Goal: Information Seeking & Learning: Find specific page/section

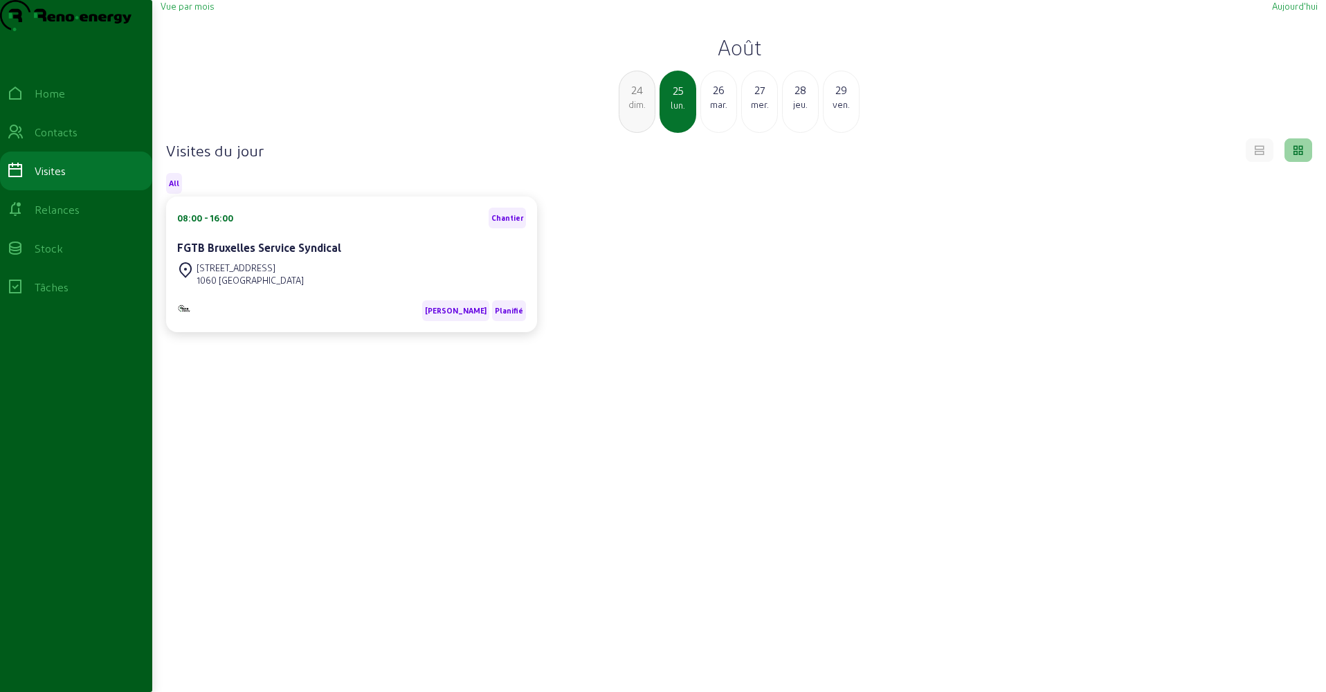
click at [183, 12] on div "Vue par mois" at bounding box center [187, 6] width 53 height 12
click at [184, 11] on span "Vue par mois" at bounding box center [187, 6] width 53 height 10
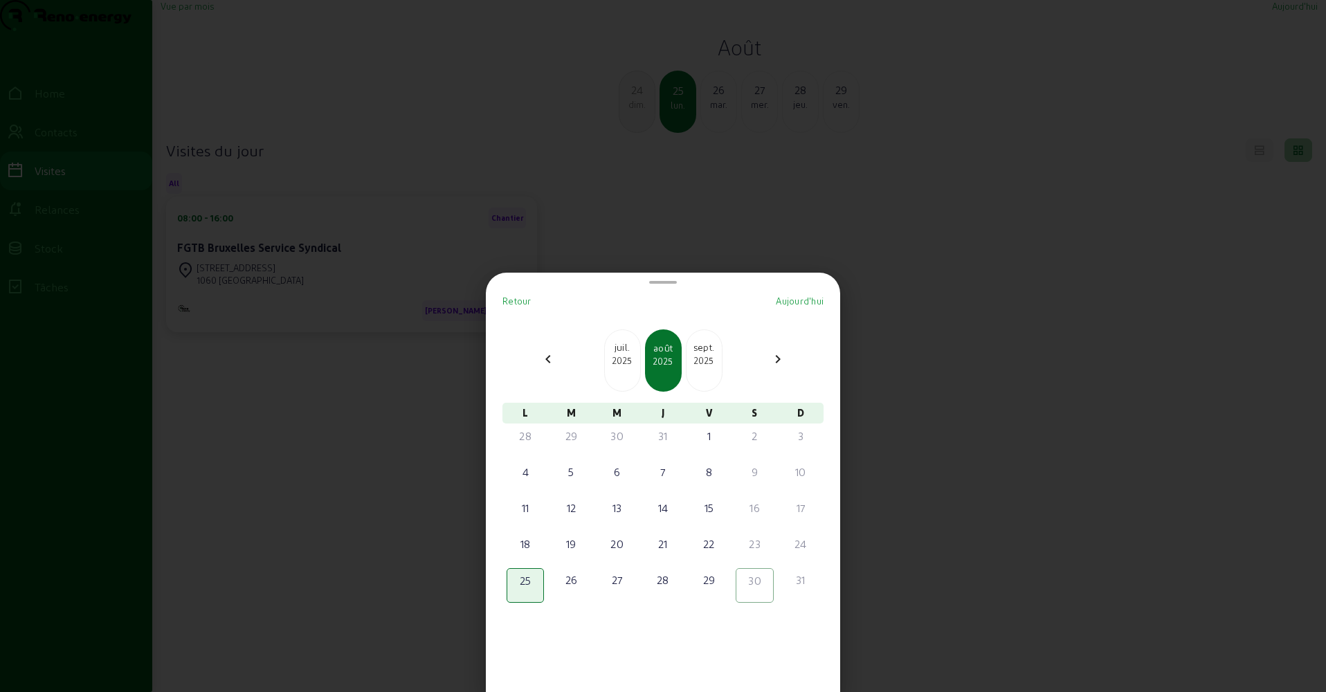
click at [622, 354] on div "juil. 2025" at bounding box center [622, 354] width 35 height 26
click at [525, 507] on div "14" at bounding box center [525, 508] width 35 height 17
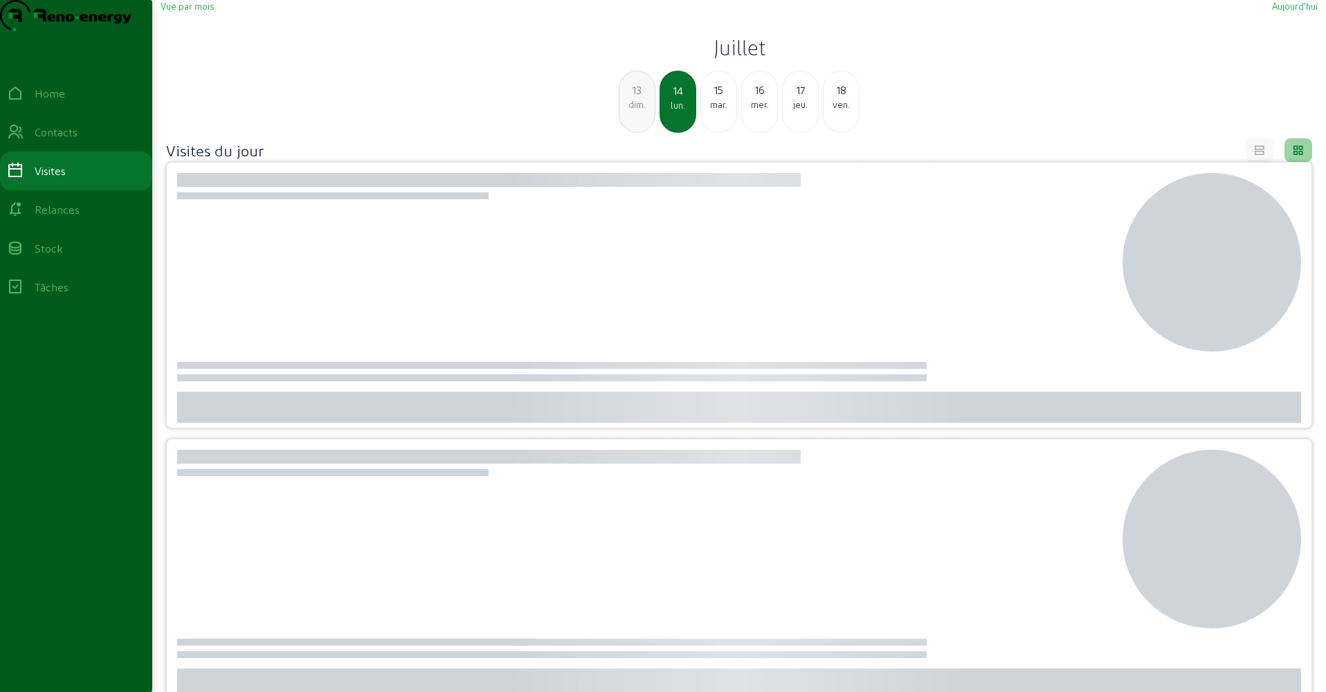
click at [205, 11] on span "Vue par mois" at bounding box center [187, 6] width 53 height 10
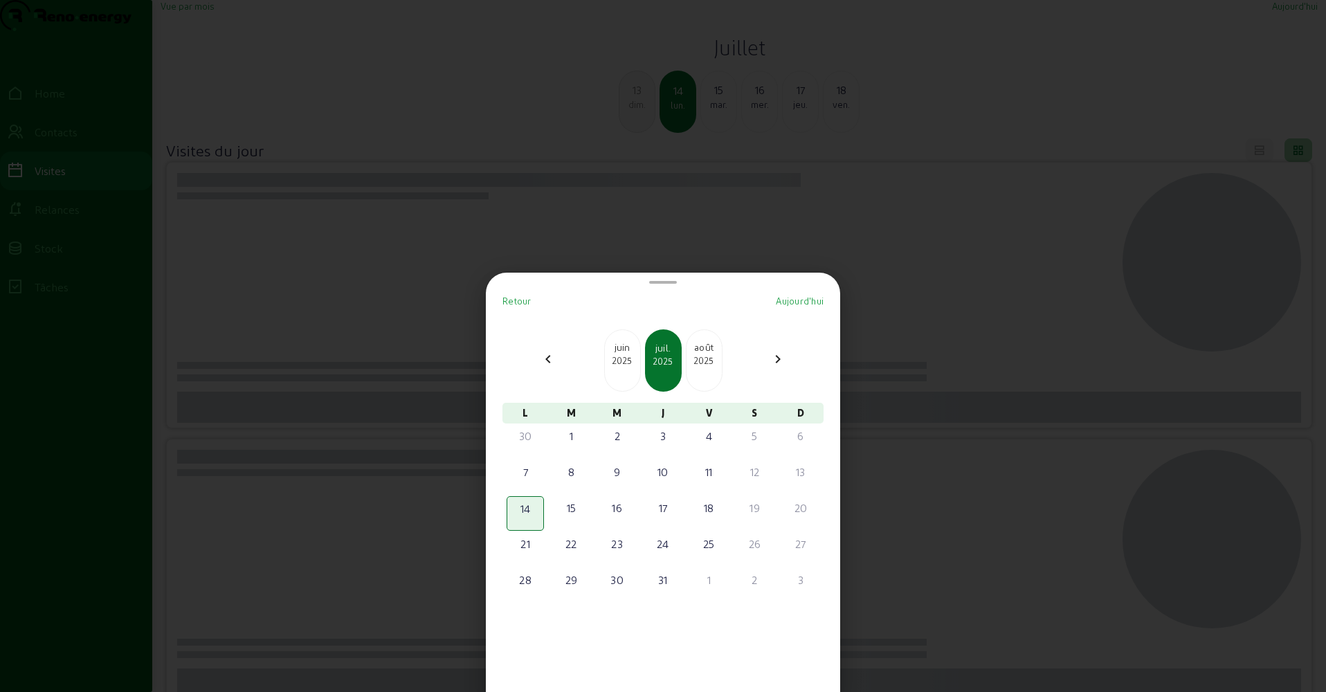
click at [707, 355] on div "2025" at bounding box center [704, 360] width 35 height 12
click at [532, 508] on div "11" at bounding box center [525, 508] width 35 height 17
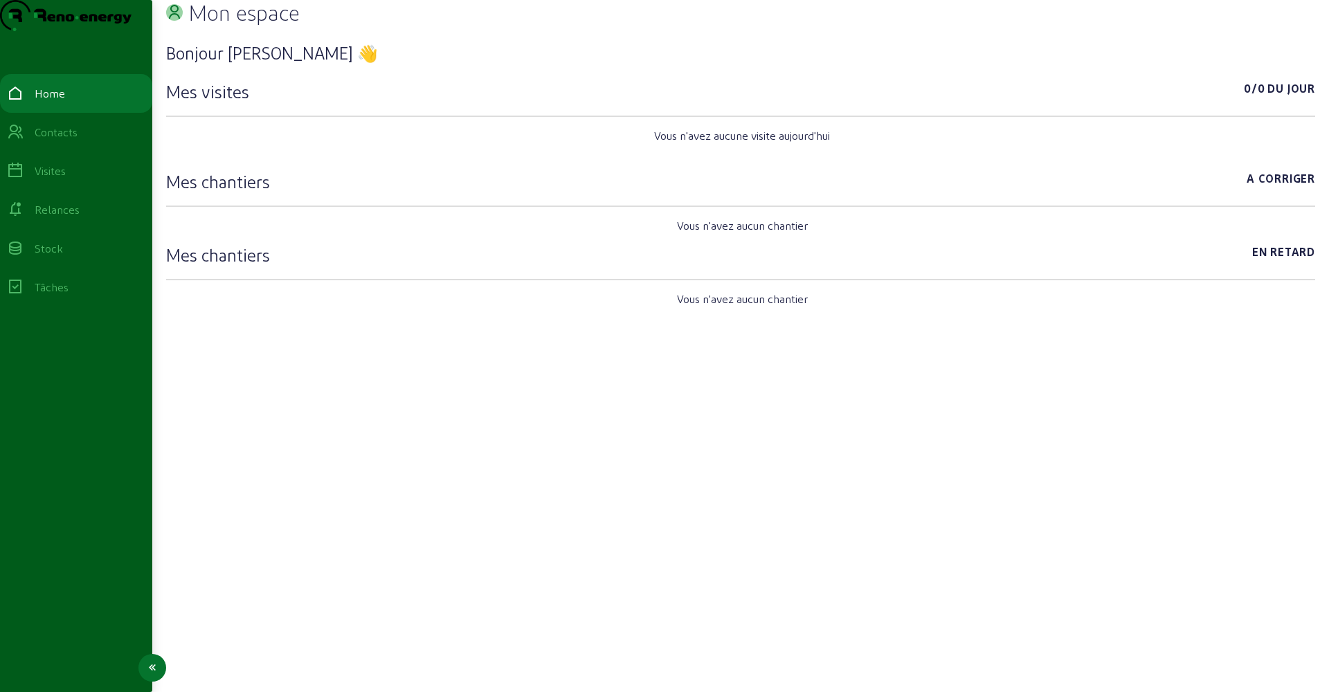
click at [95, 179] on div "Visites" at bounding box center [76, 171] width 138 height 17
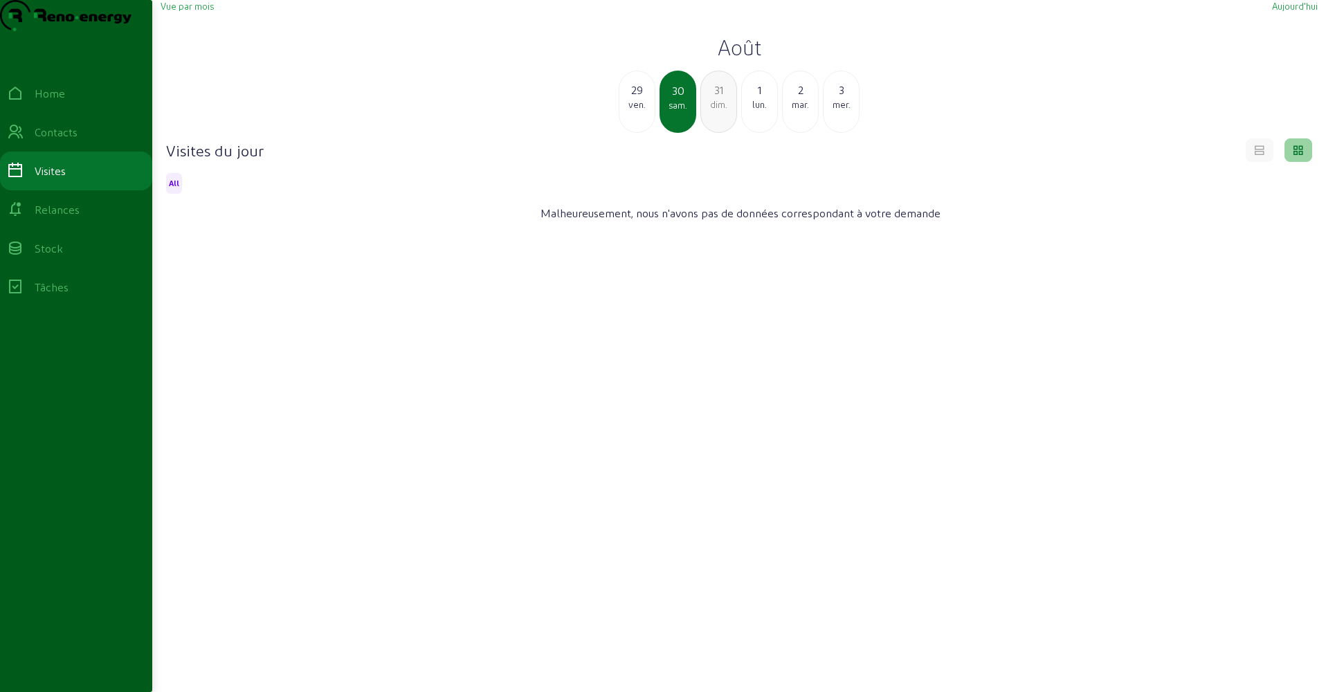
click at [198, 11] on span "Vue par mois" at bounding box center [187, 6] width 53 height 10
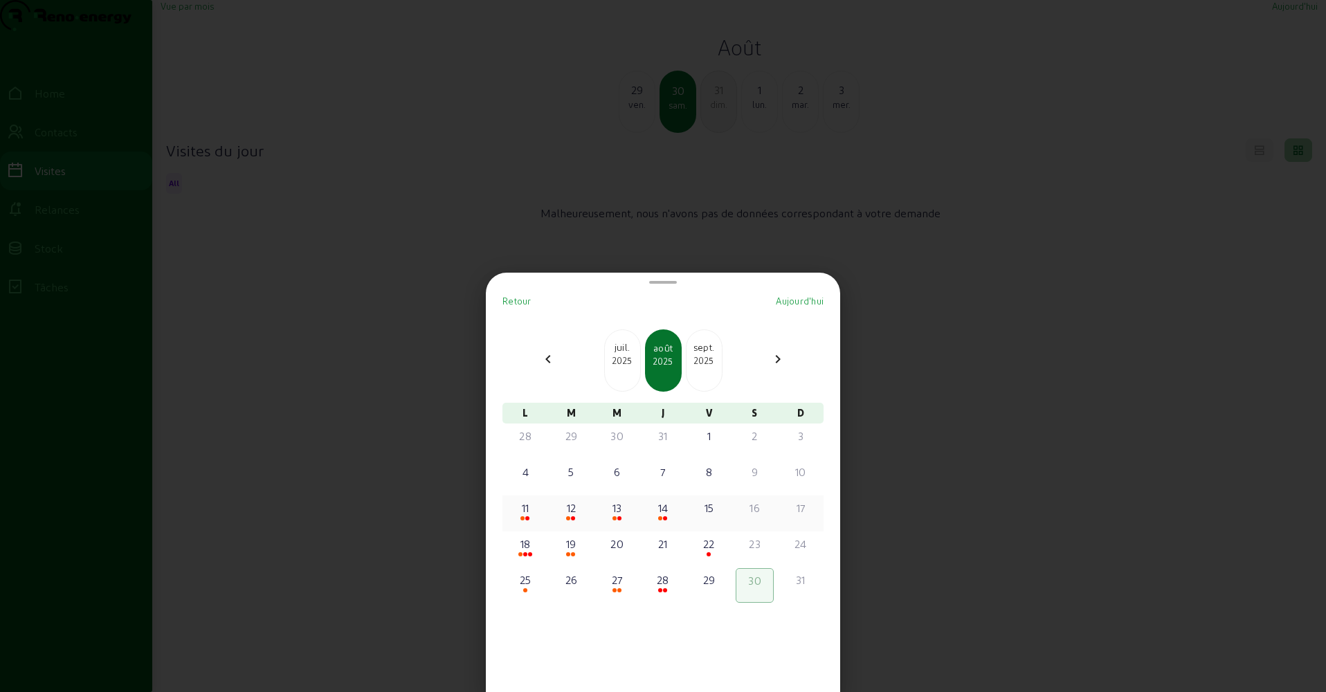
click at [532, 513] on div "11" at bounding box center [525, 508] width 35 height 17
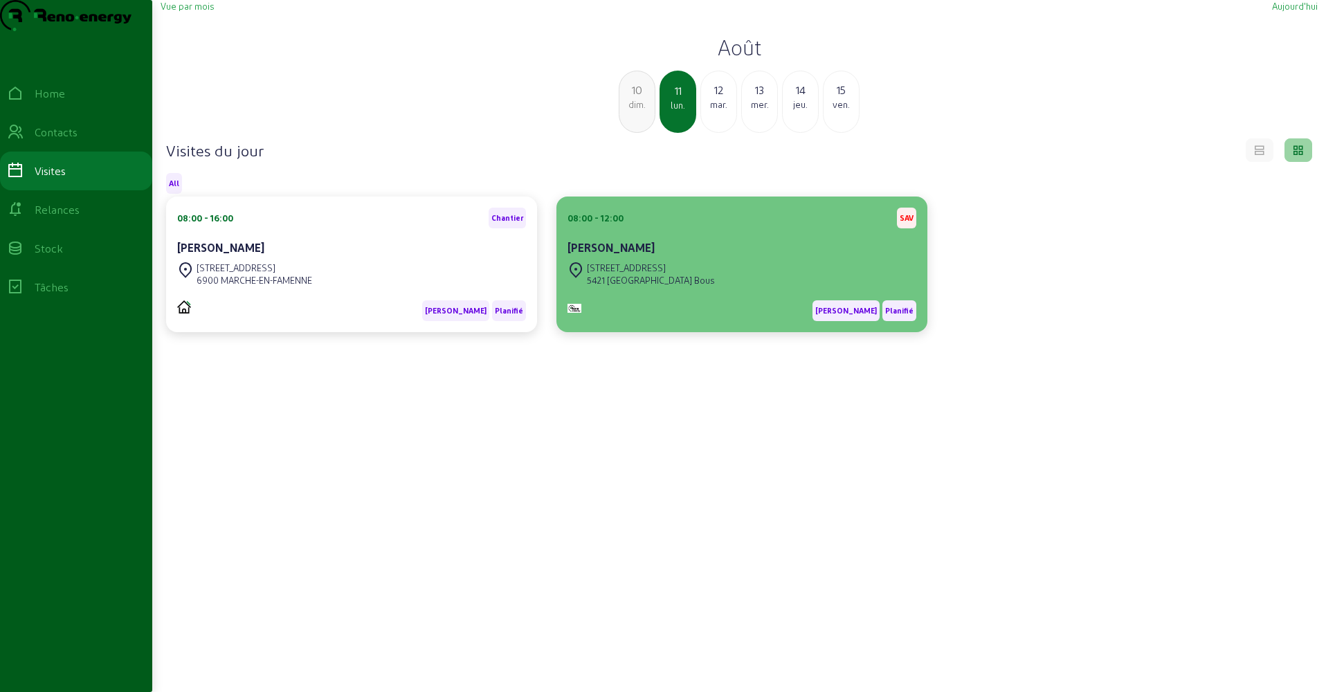
click at [655, 254] on cam-card-title "Steve Mathekowitsch" at bounding box center [611, 247] width 87 height 13
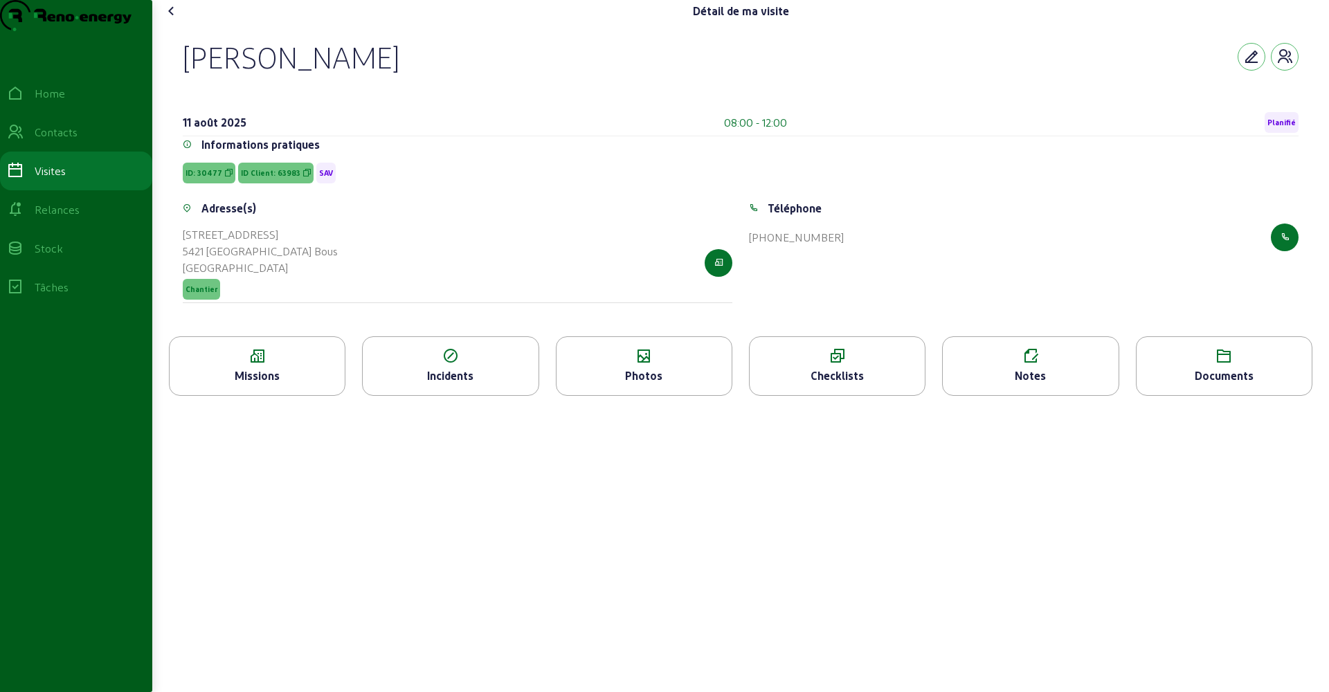
click at [623, 365] on icon at bounding box center [644, 356] width 175 height 17
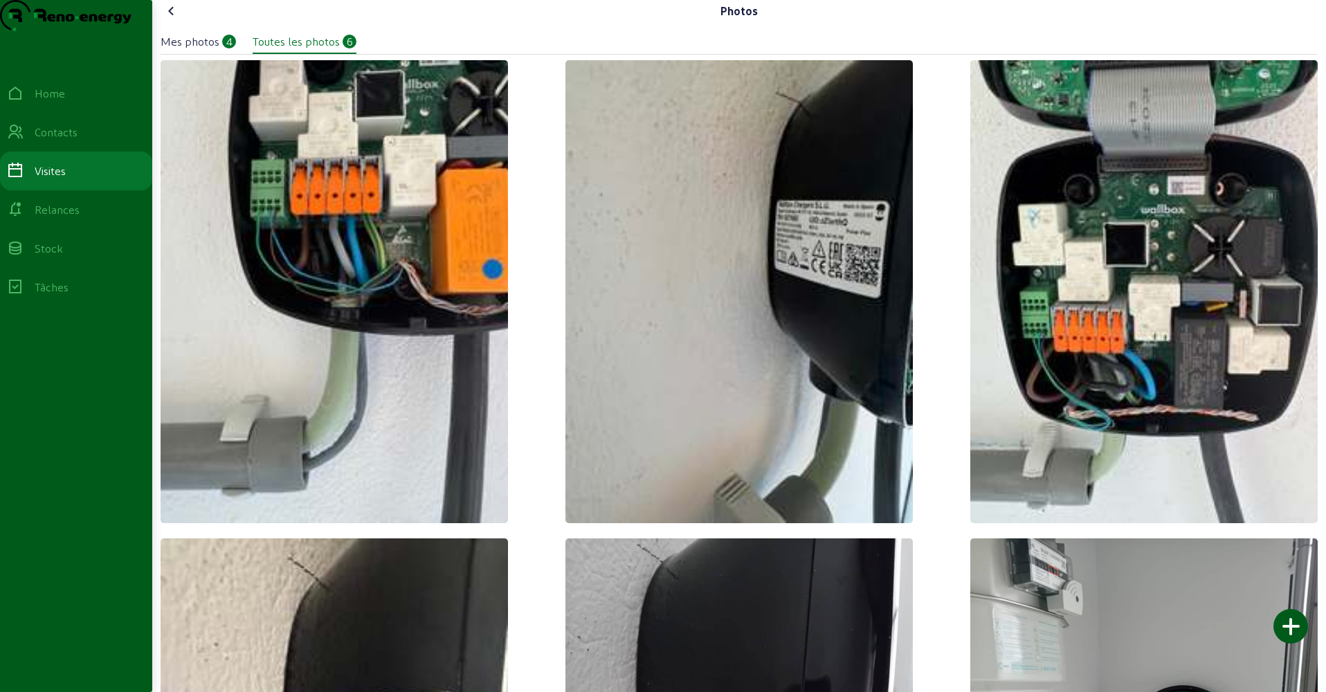
click at [844, 325] on img at bounding box center [739, 291] width 347 height 463
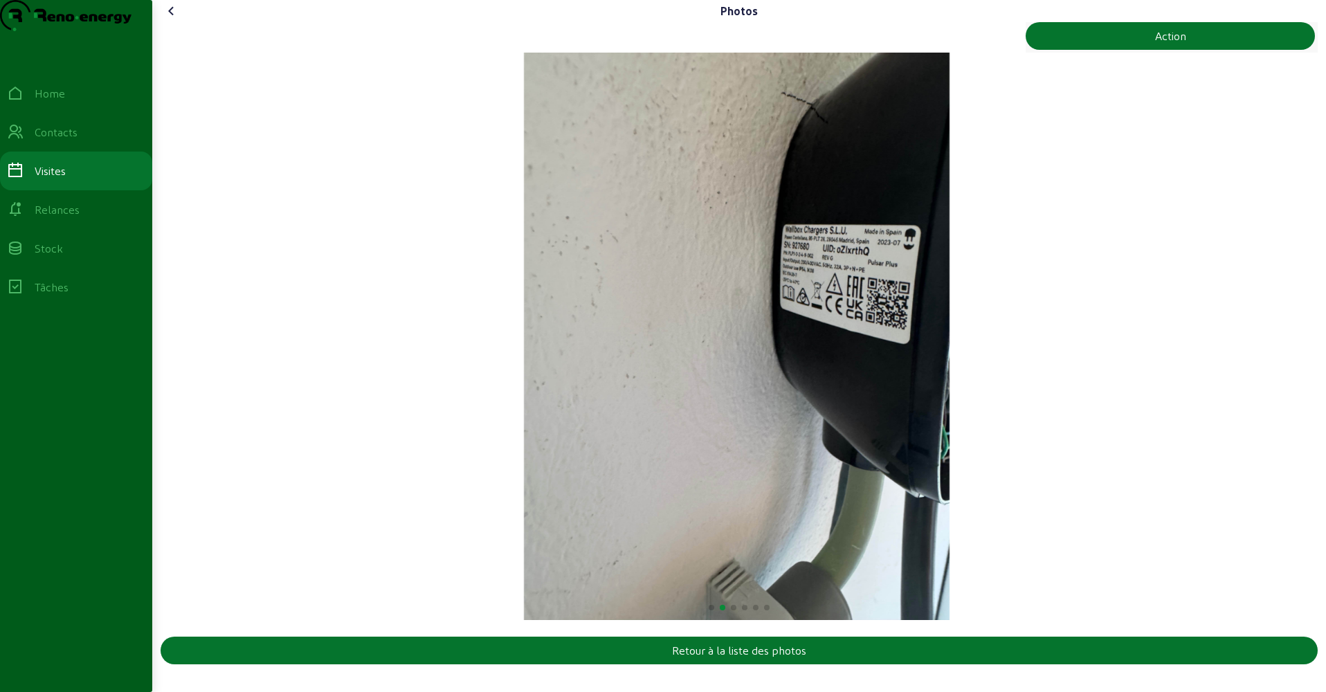
click at [172, 19] on icon at bounding box center [171, 11] width 17 height 17
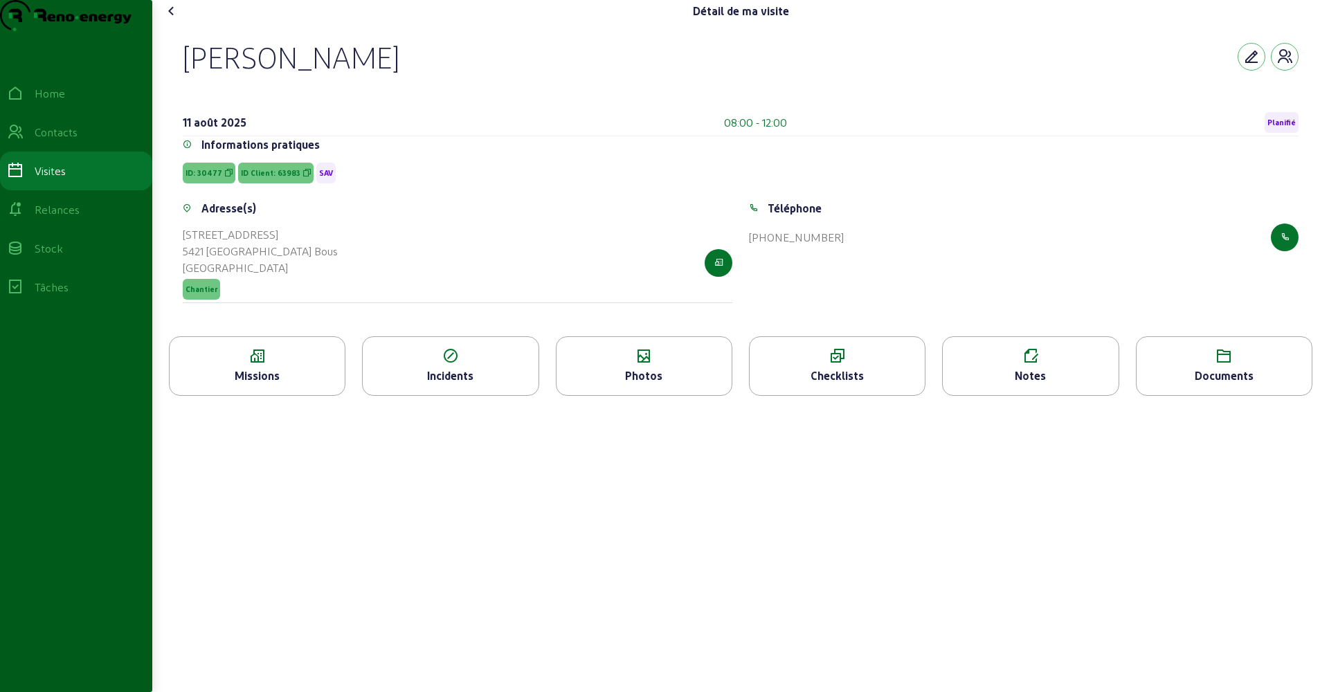
click at [656, 384] on div "Photos" at bounding box center [644, 376] width 175 height 17
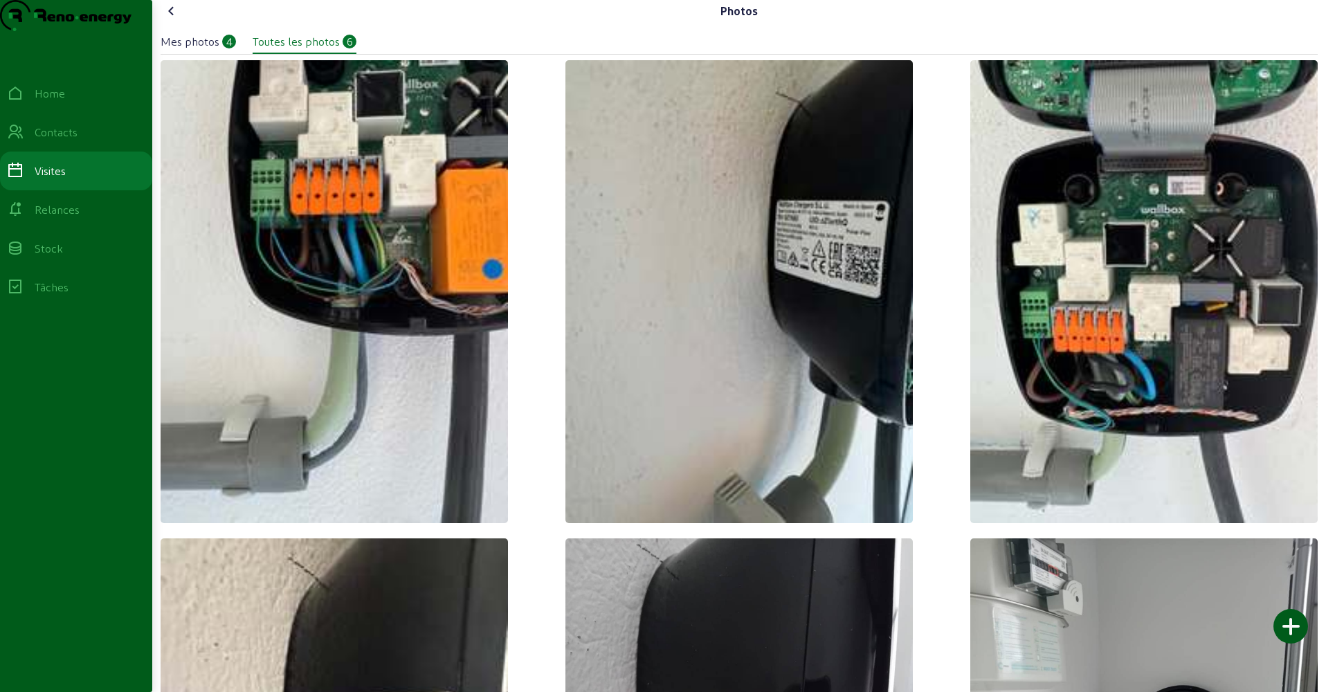
scroll to position [246, 0]
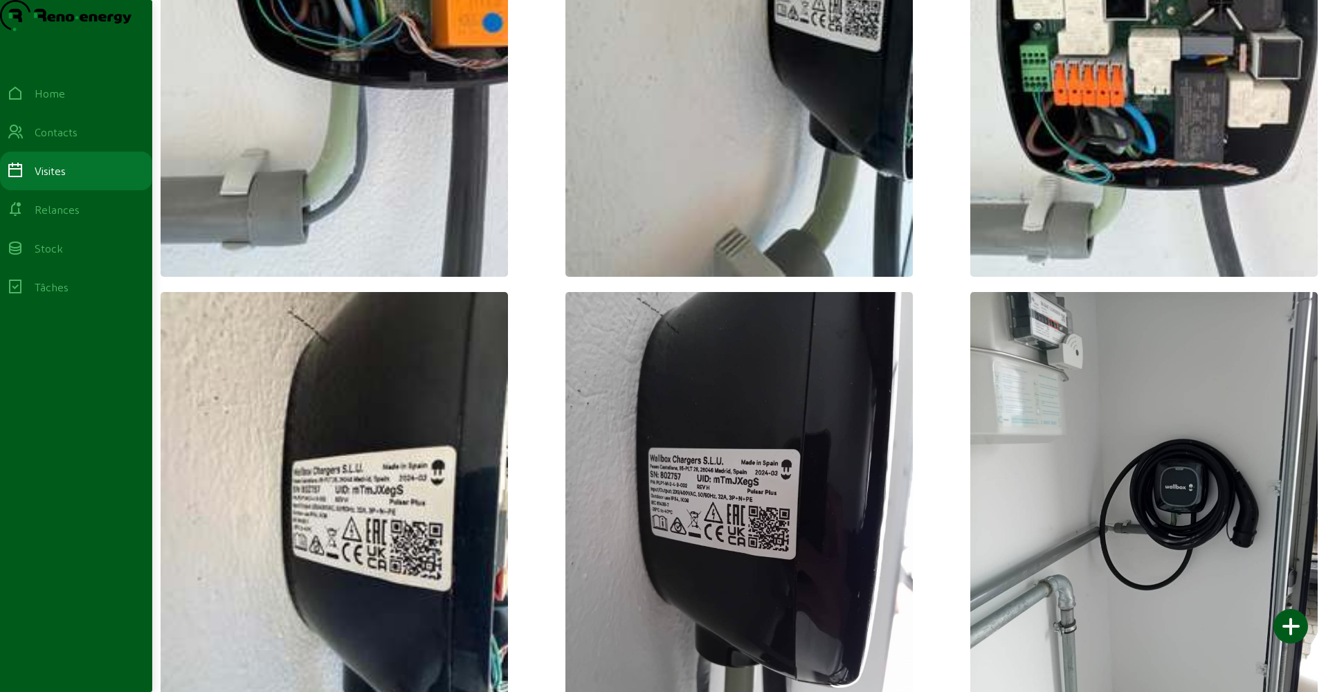
click at [662, 524] on img at bounding box center [739, 523] width 347 height 463
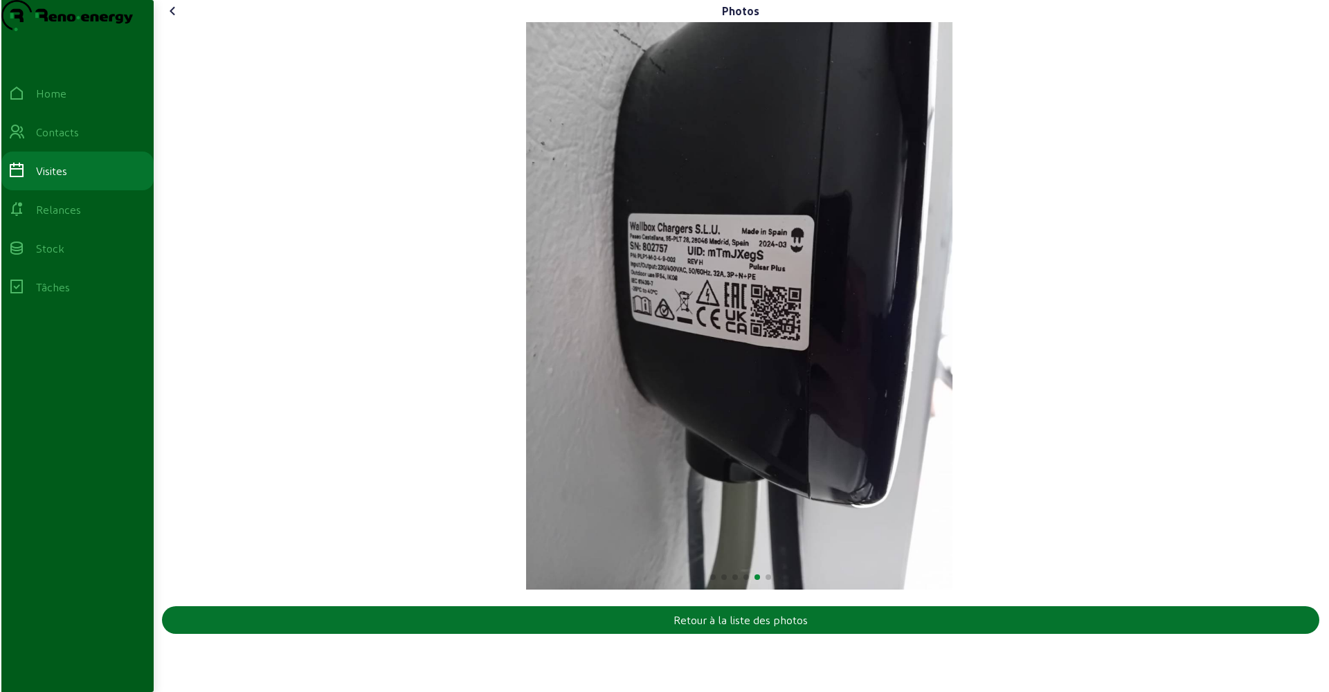
scroll to position [0, 0]
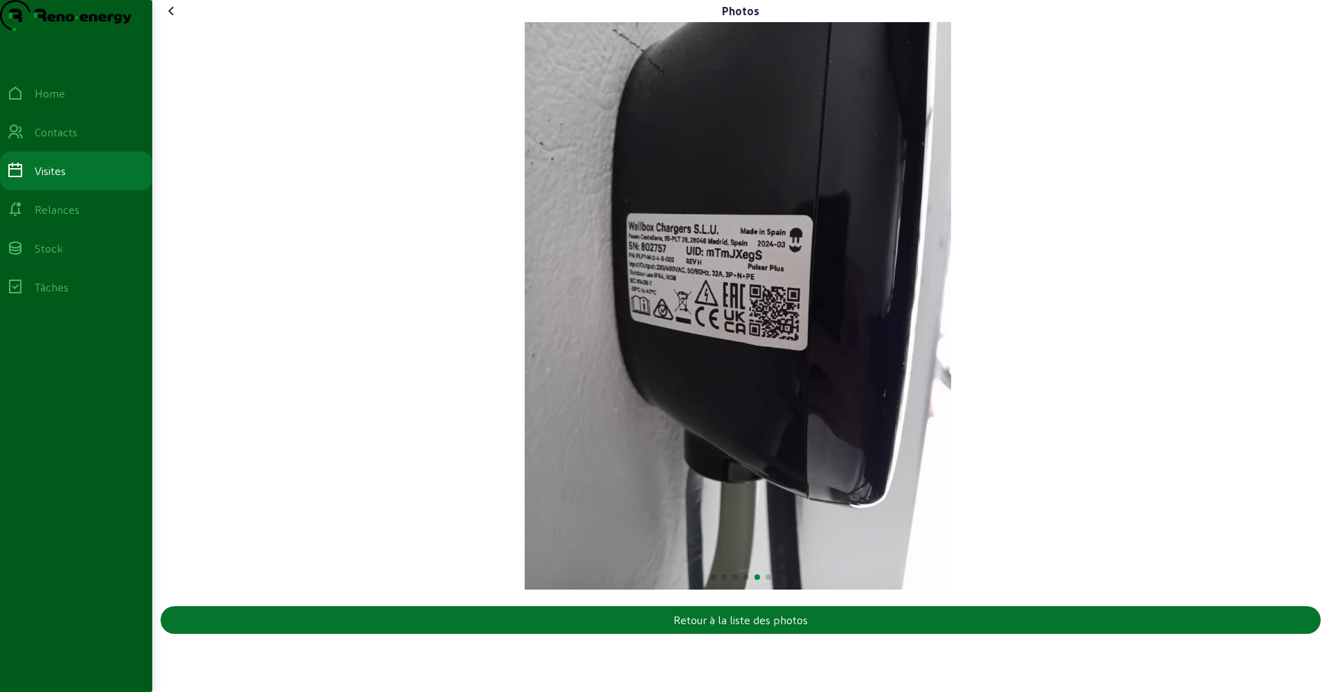
click at [178, 19] on icon at bounding box center [171, 11] width 17 height 17
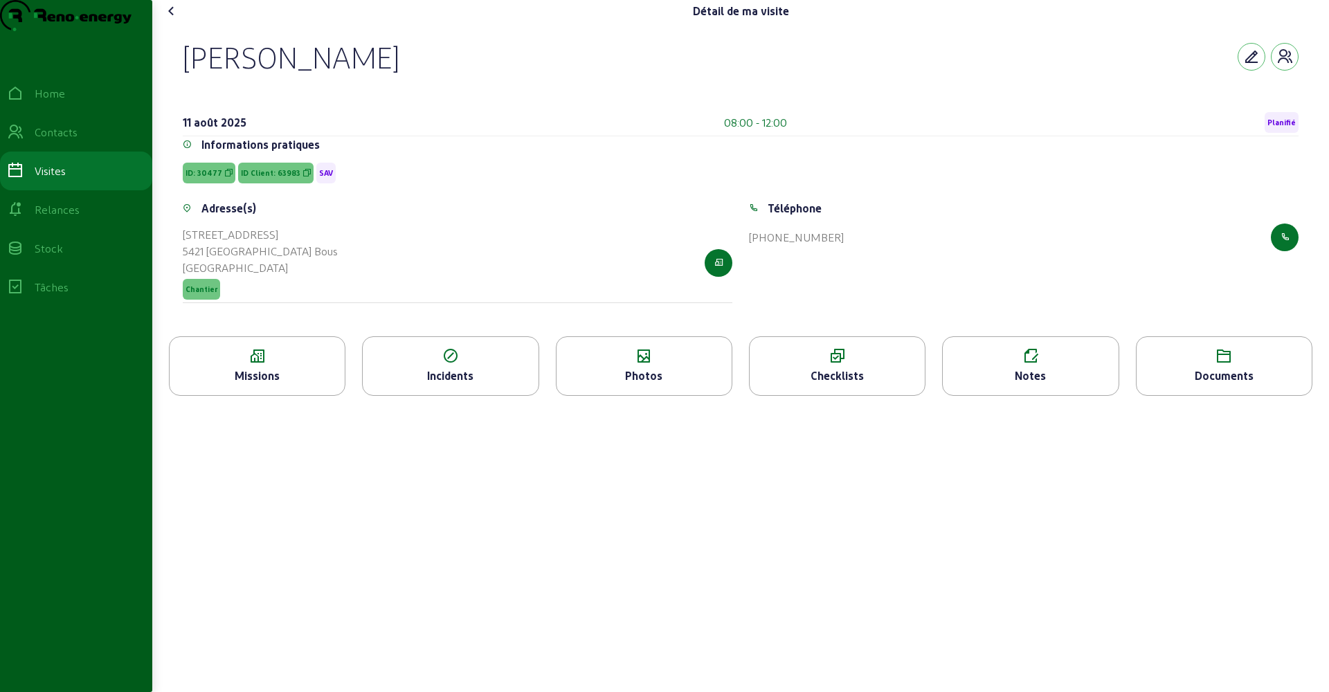
drag, startPoint x: 190, startPoint y: 90, endPoint x: 483, endPoint y: 92, distance: 293.5
click at [483, 75] on div "Steve Mathekowitsch" at bounding box center [741, 57] width 1116 height 36
copy div "Steve Mathekowitsch"
click at [225, 178] on icon at bounding box center [229, 173] width 8 height 10
